Goal: Navigation & Orientation: Find specific page/section

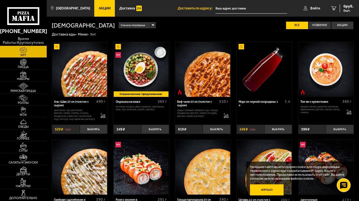
click at [263, 191] on button "Хорошо" at bounding box center [267, 190] width 34 height 11
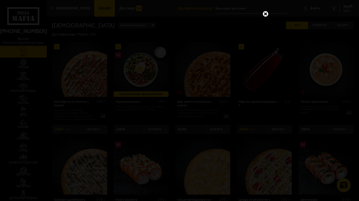
click at [266, 15] on link at bounding box center [265, 13] width 7 height 7
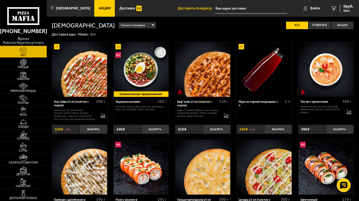
click at [99, 9] on span "Акции" at bounding box center [105, 9] width 12 height 4
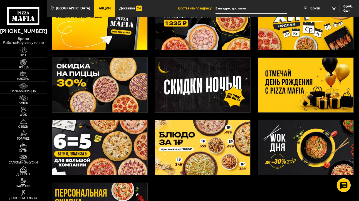
scroll to position [56, 0]
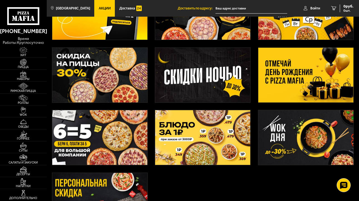
click at [111, 136] on img at bounding box center [99, 137] width 95 height 55
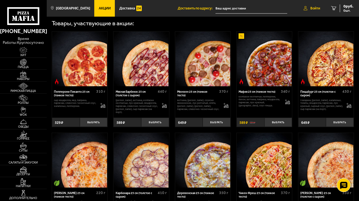
scroll to position [195, 0]
